Goal: Check status: Check status

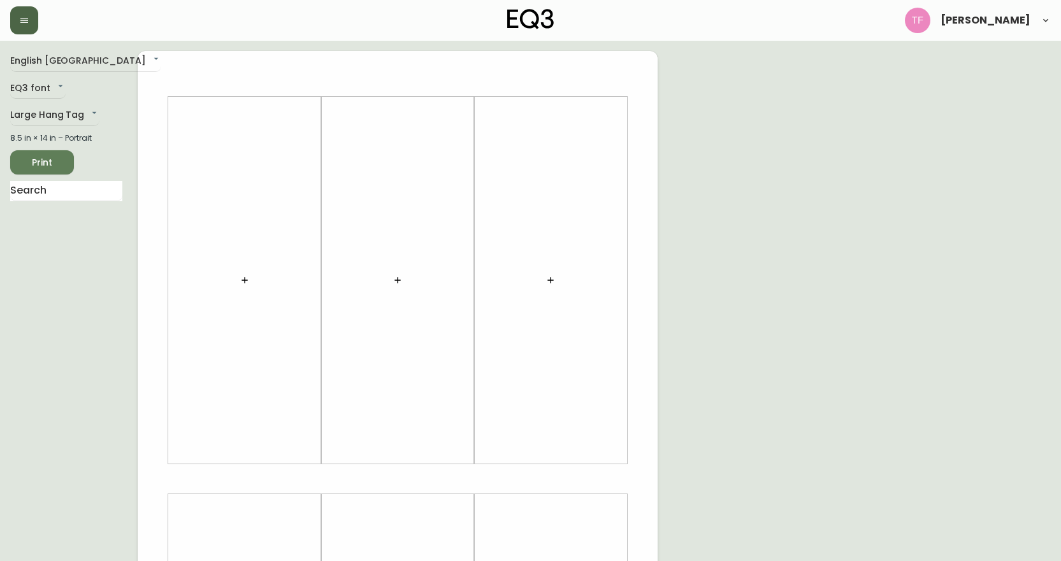
click at [27, 27] on button "button" at bounding box center [24, 20] width 28 height 28
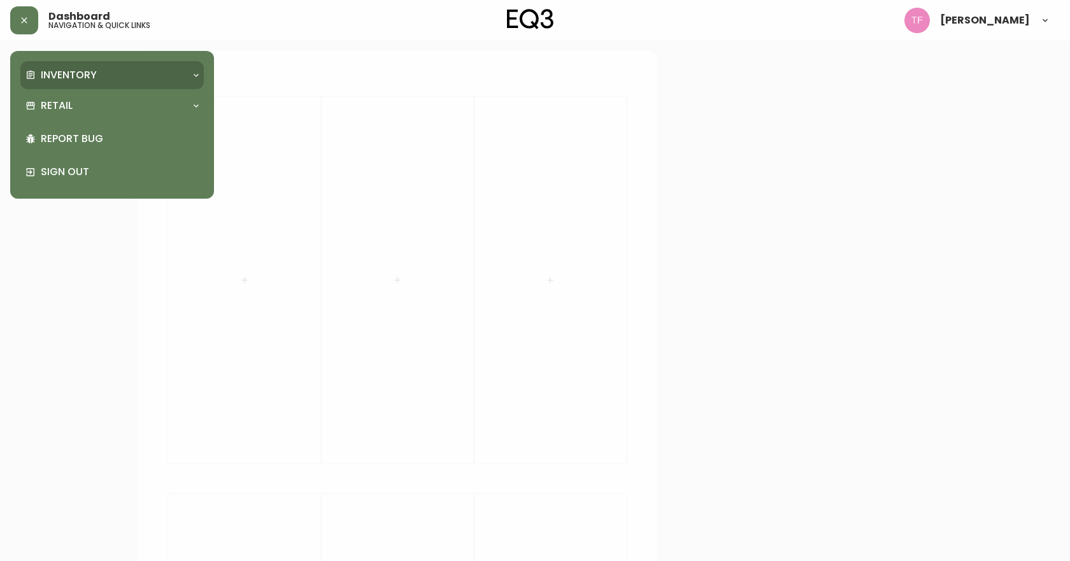
click at [48, 78] on p "Inventory" at bounding box center [69, 75] width 56 height 14
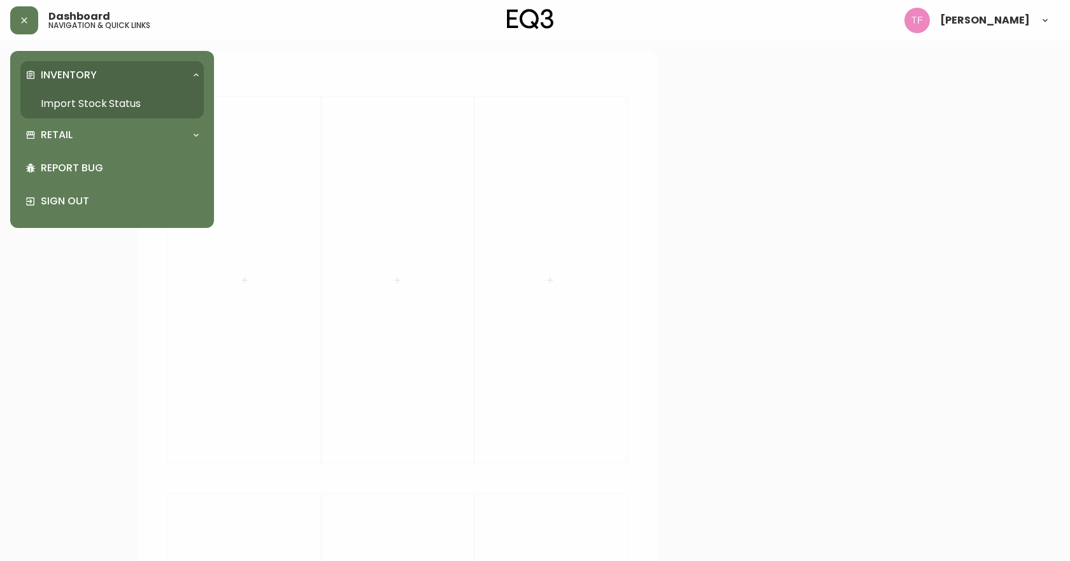
click at [55, 96] on link "Import Stock Status" at bounding box center [111, 103] width 183 height 29
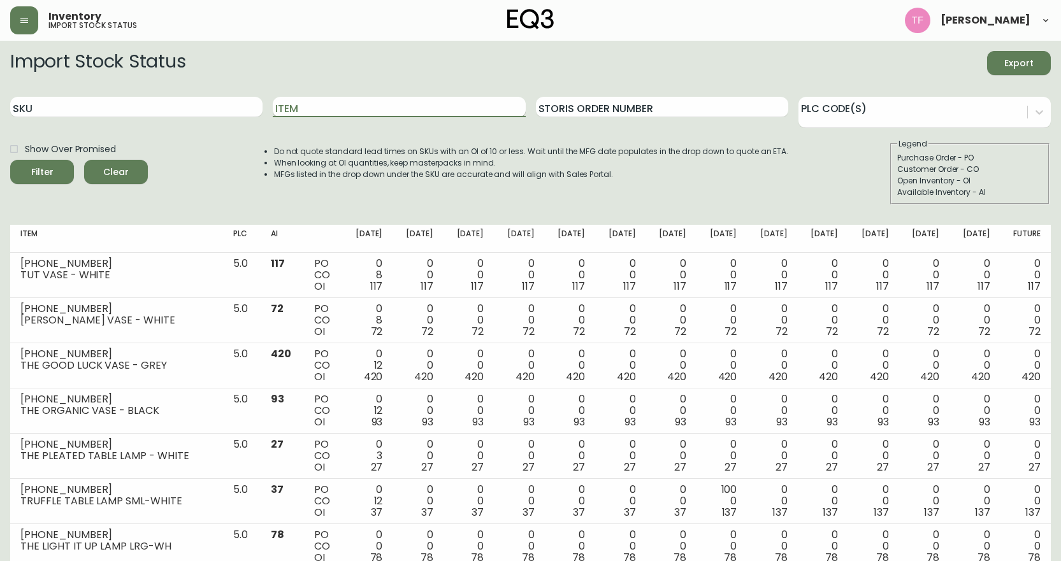
click at [424, 113] on input "Item" at bounding box center [399, 107] width 252 height 20
type input "NOVAH"
click at [10, 160] on button "Filter" at bounding box center [42, 172] width 64 height 24
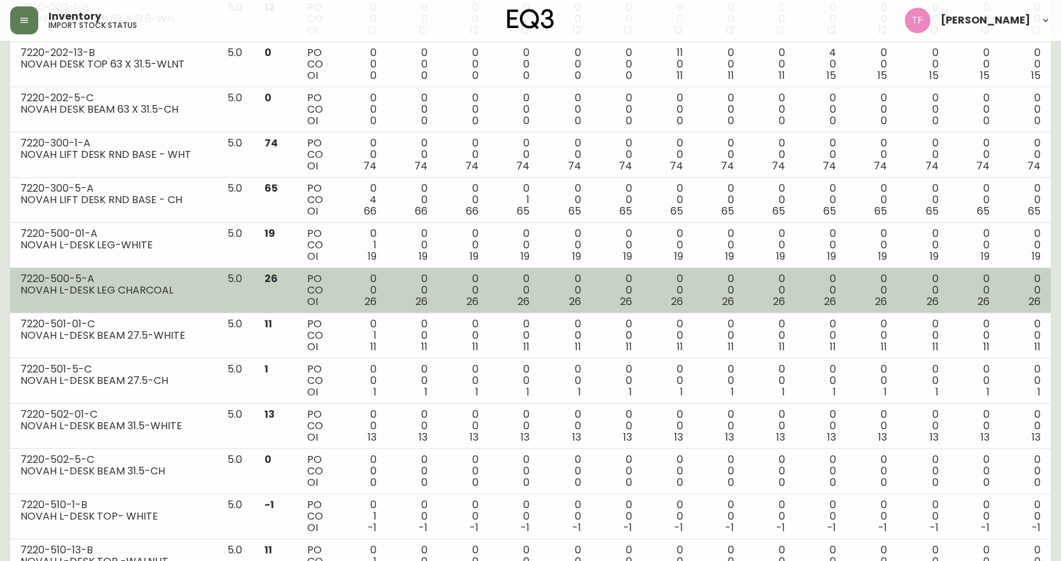
scroll to position [1212, 0]
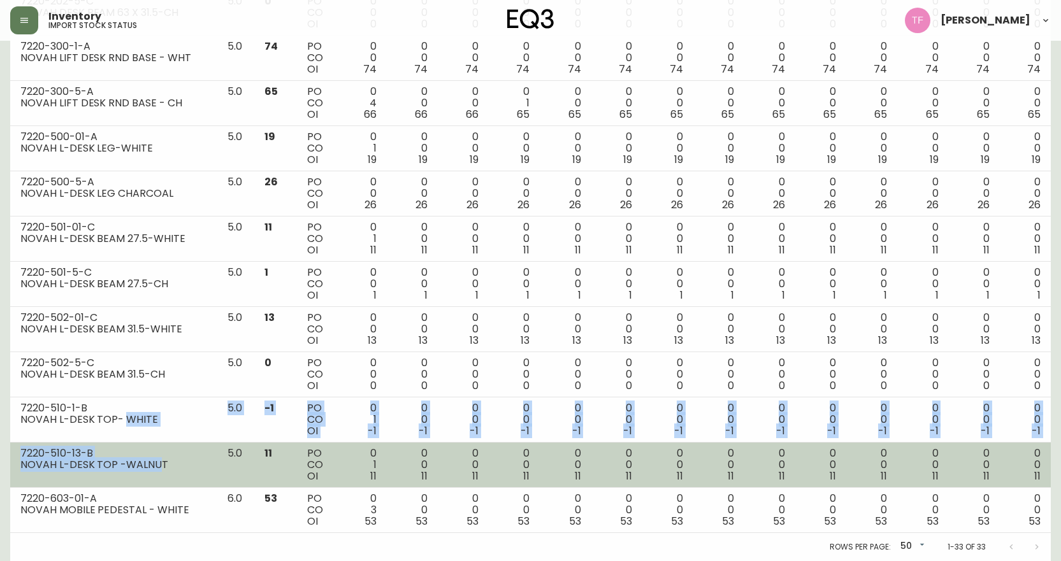
drag, startPoint x: 124, startPoint y: 417, endPoint x: 159, endPoint y: 461, distance: 56.7
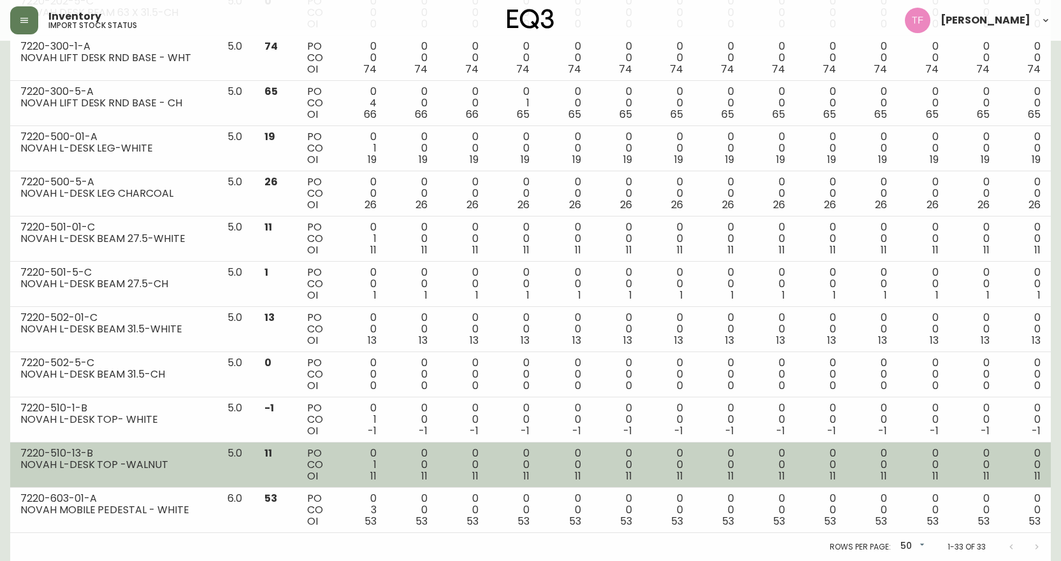
click at [172, 461] on div "NOVAH L-DESK TOP -WALNUT" at bounding box center [113, 464] width 187 height 11
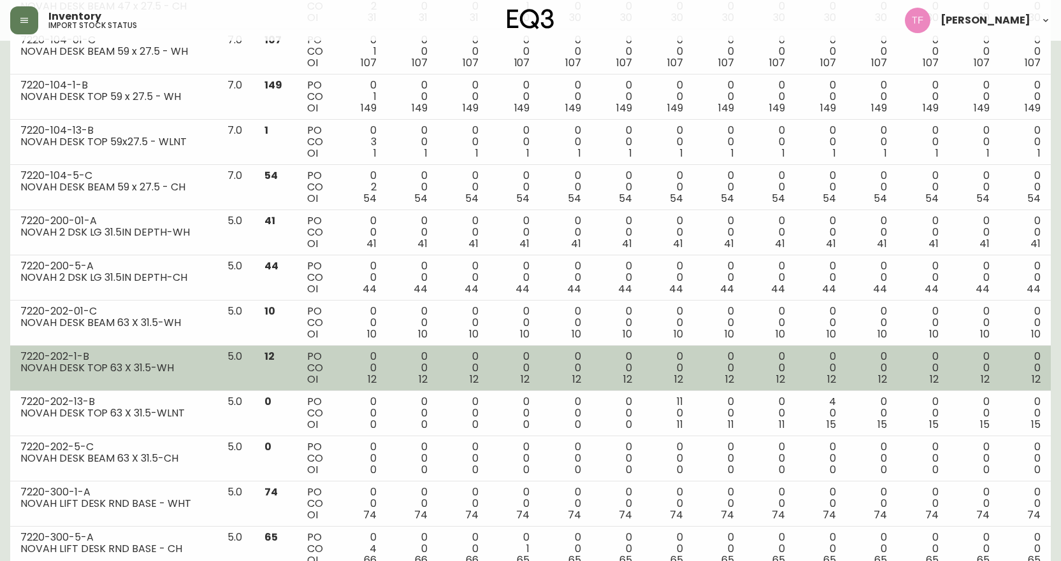
scroll to position [830, 0]
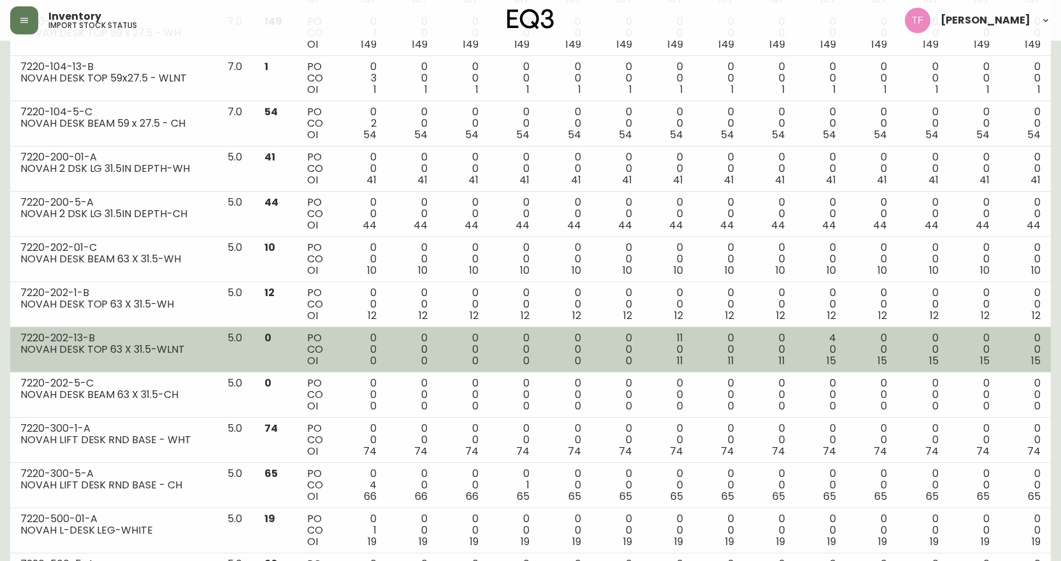
click at [150, 350] on div "NOVAH DESK TOP 63 X 31.5-WLNT" at bounding box center [113, 349] width 187 height 11
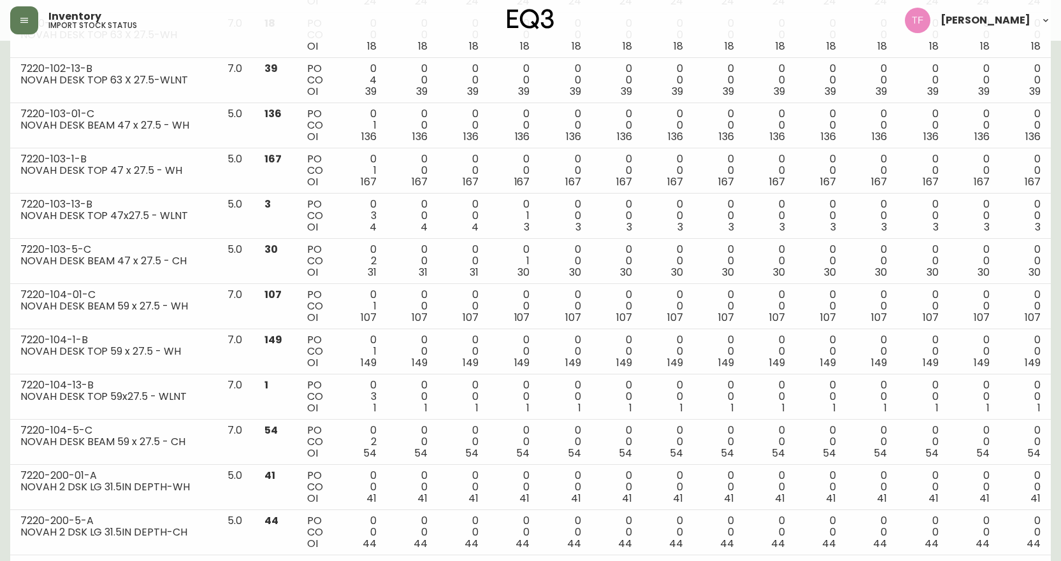
scroll to position [448, 0]
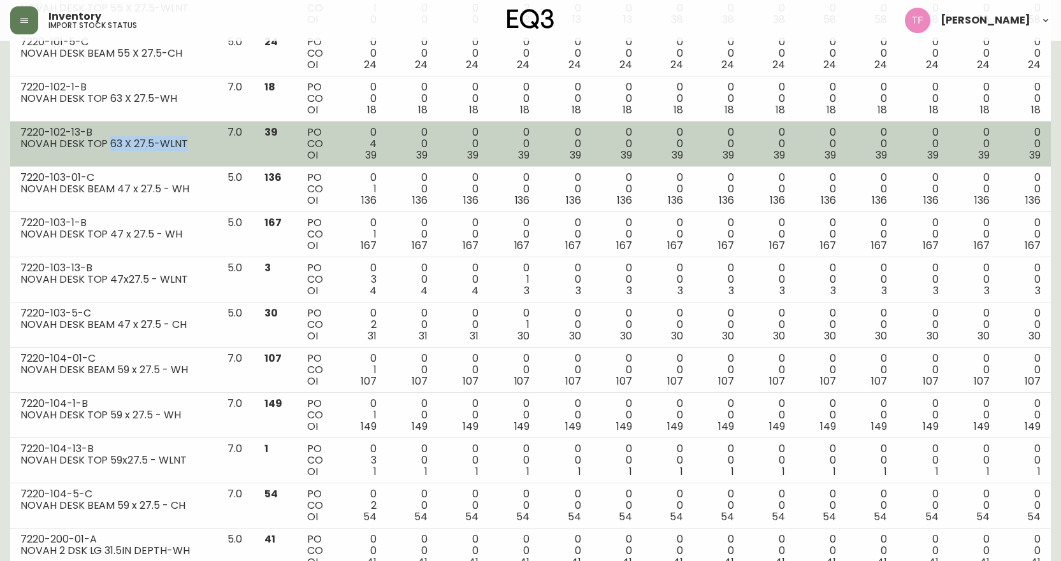
drag, startPoint x: 109, startPoint y: 142, endPoint x: 196, endPoint y: 159, distance: 88.8
click at [196, 159] on td "7220-102-13-B NOVAH DESK TOP 63 X 27.5-WLNT" at bounding box center [113, 144] width 207 height 45
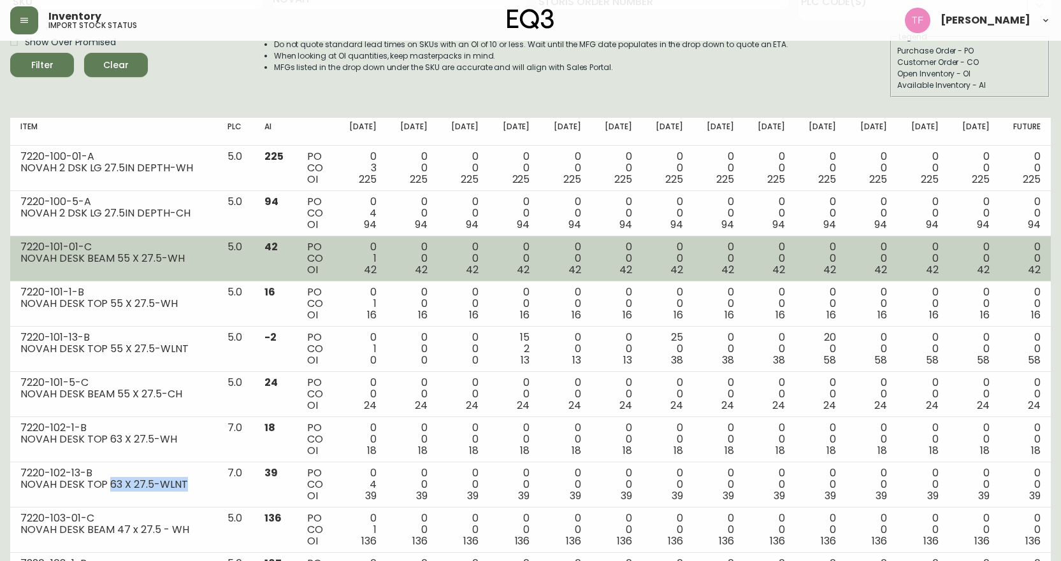
scroll to position [129, 0]
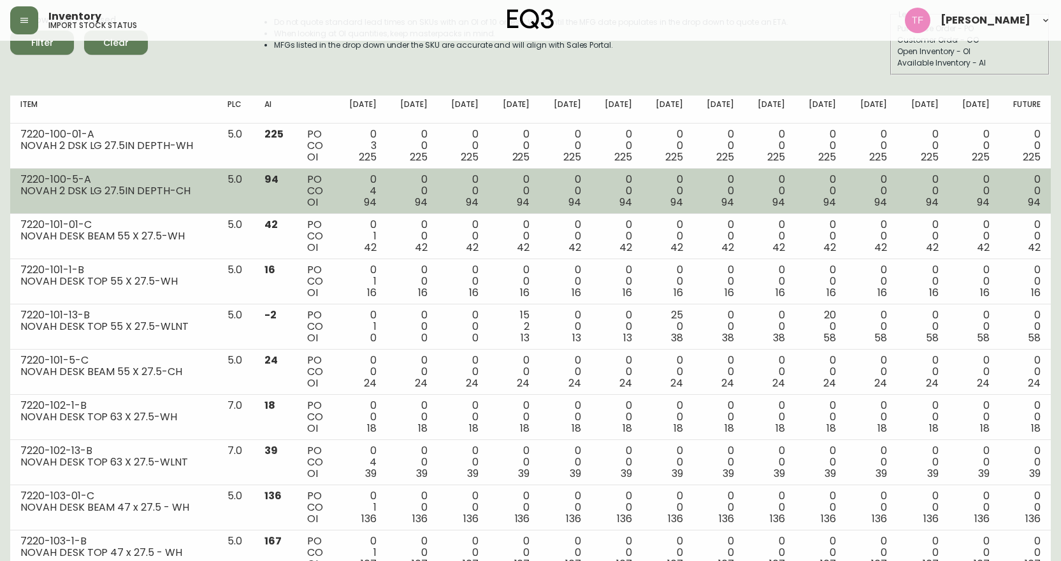
click at [119, 194] on div "NOVAH 2 DSK LG 27.5IN DEPTH-CH" at bounding box center [113, 190] width 187 height 11
drag, startPoint x: 15, startPoint y: 179, endPoint x: 190, endPoint y: 199, distance: 176.4
click at [190, 199] on td "7220-100-5-A NOVAH 2 DSK LG 27.5IN DEPTH-CH" at bounding box center [113, 191] width 207 height 45
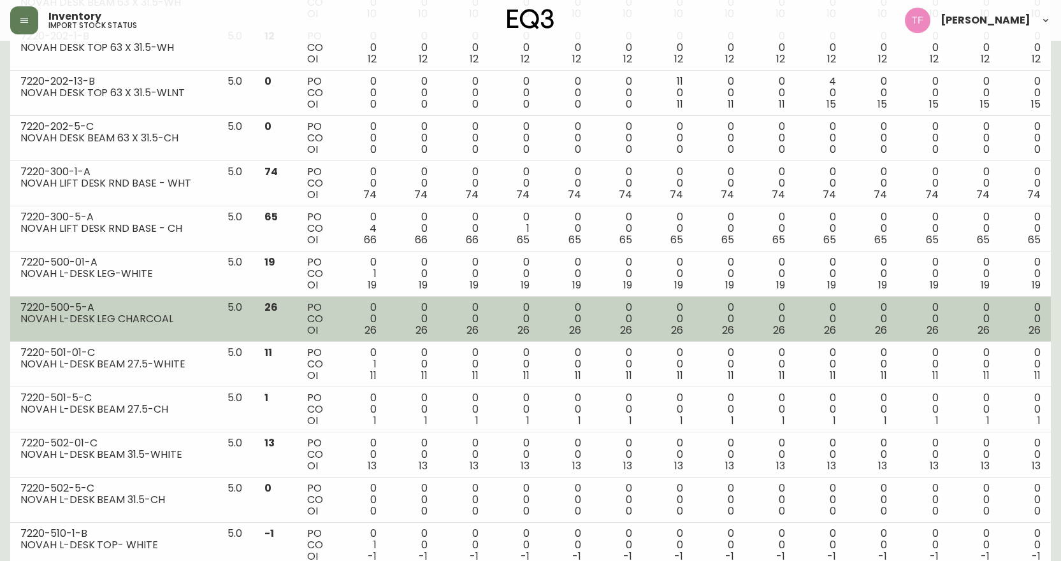
scroll to position [1212, 0]
